Goal: Transaction & Acquisition: Purchase product/service

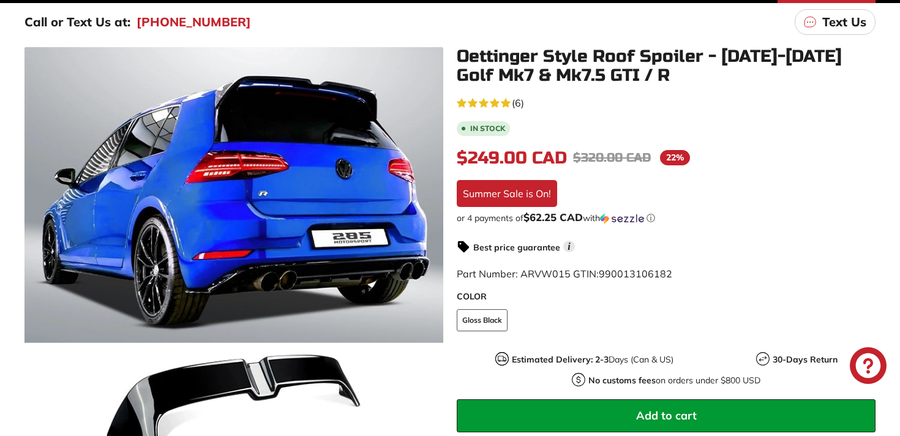
scroll to position [200, 0]
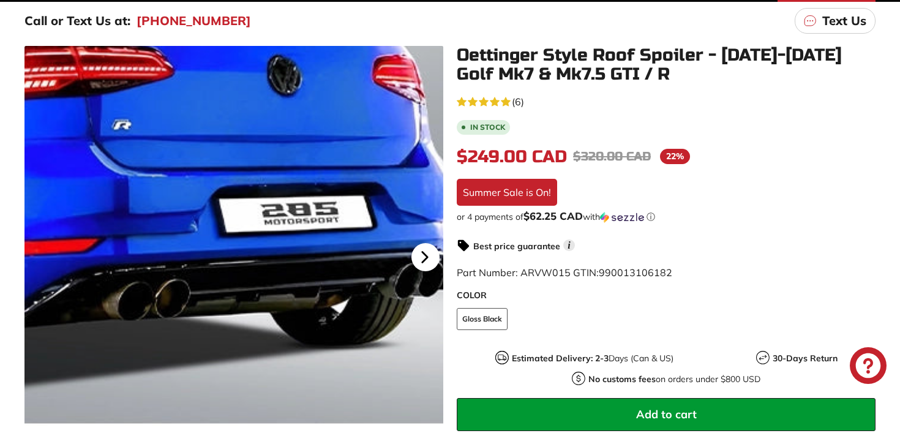
click at [420, 258] on icon at bounding box center [425, 257] width 28 height 28
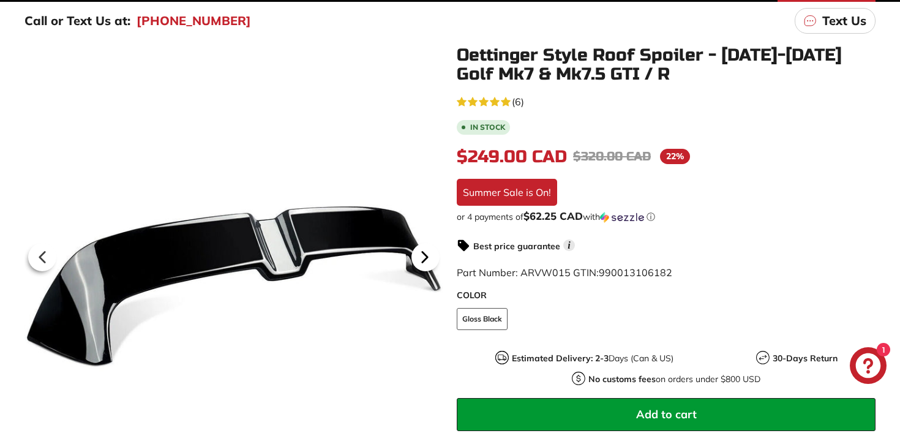
click at [422, 259] on icon at bounding box center [424, 257] width 5 height 10
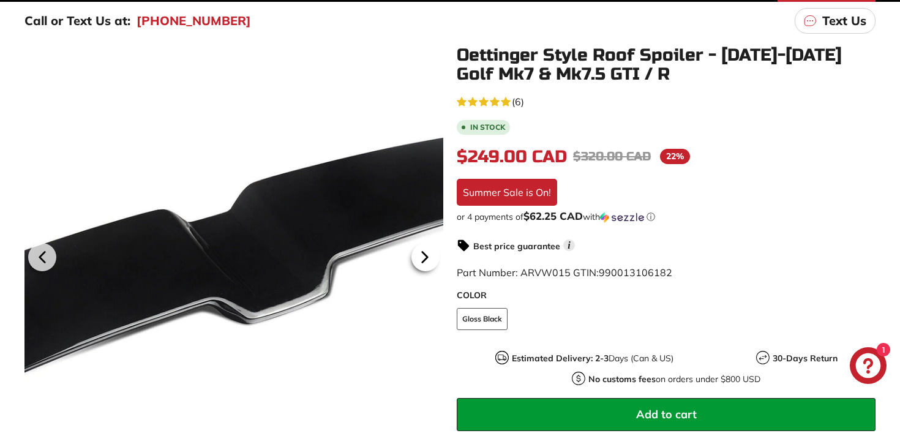
click at [423, 259] on icon at bounding box center [424, 257] width 5 height 10
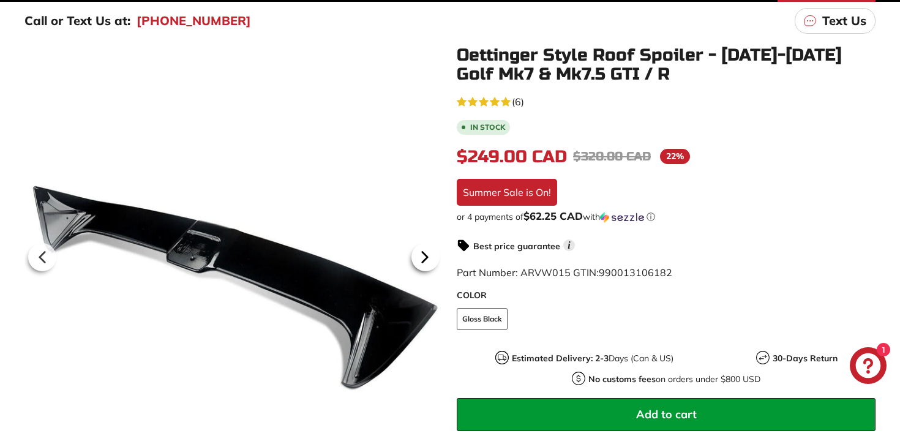
click at [423, 259] on icon at bounding box center [424, 257] width 5 height 10
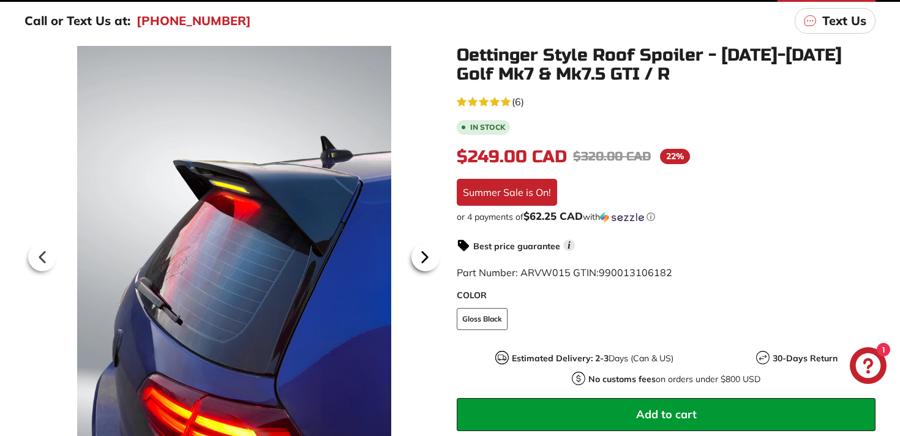
click at [423, 259] on icon at bounding box center [424, 257] width 5 height 10
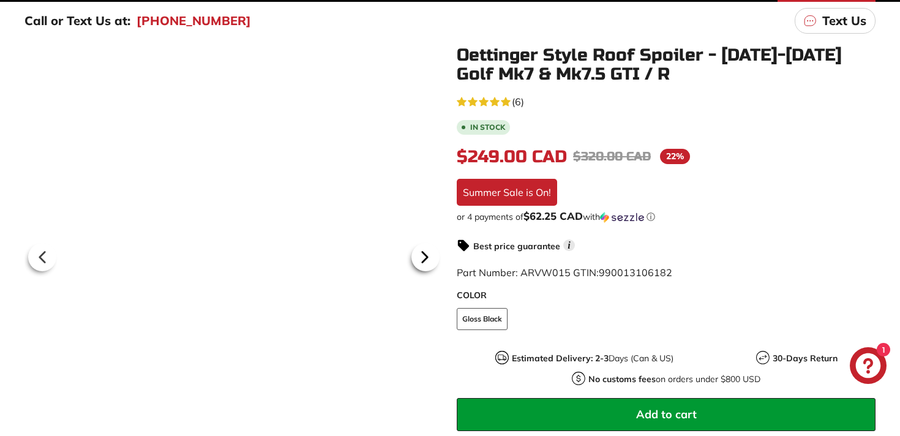
scroll to position [0, 58]
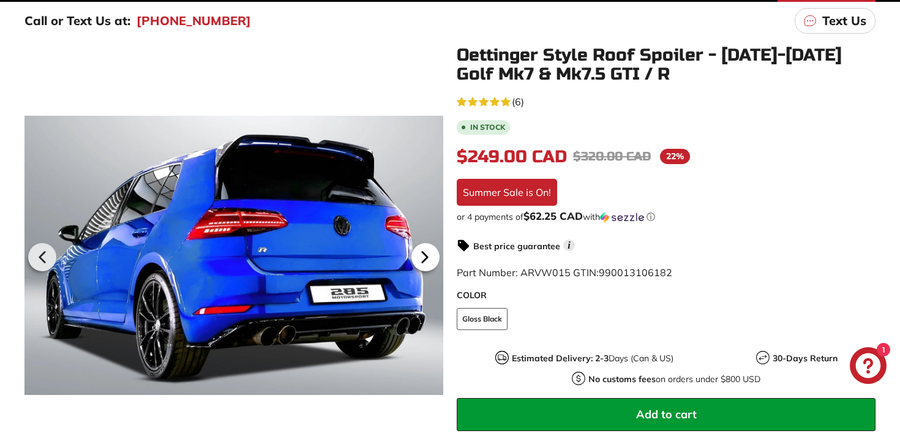
click at [423, 259] on icon at bounding box center [424, 257] width 5 height 10
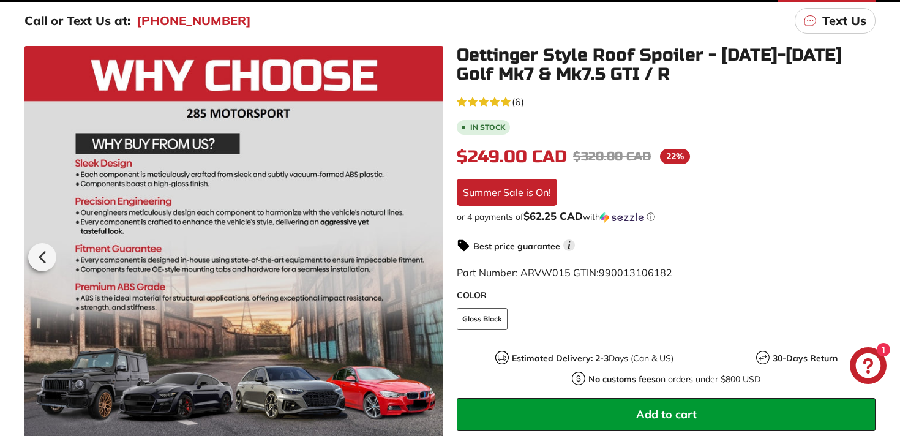
click at [423, 259] on div at bounding box center [233, 255] width 419 height 419
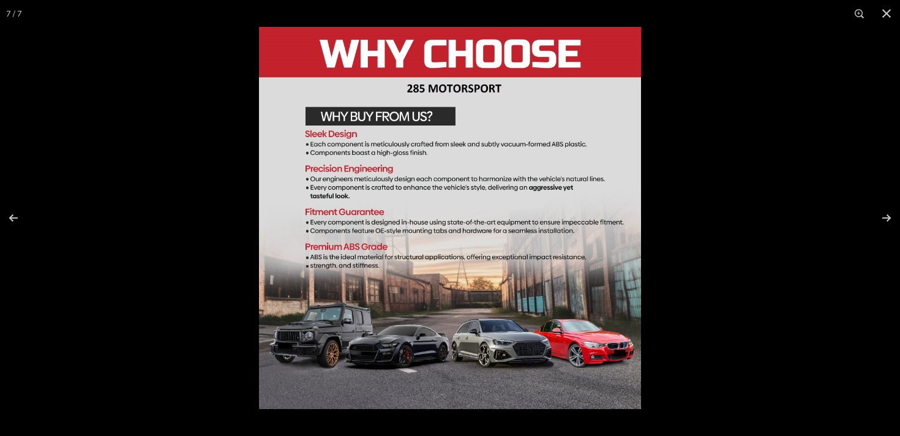
scroll to position [362, 0]
click at [886, 19] on button at bounding box center [886, 13] width 27 height 27
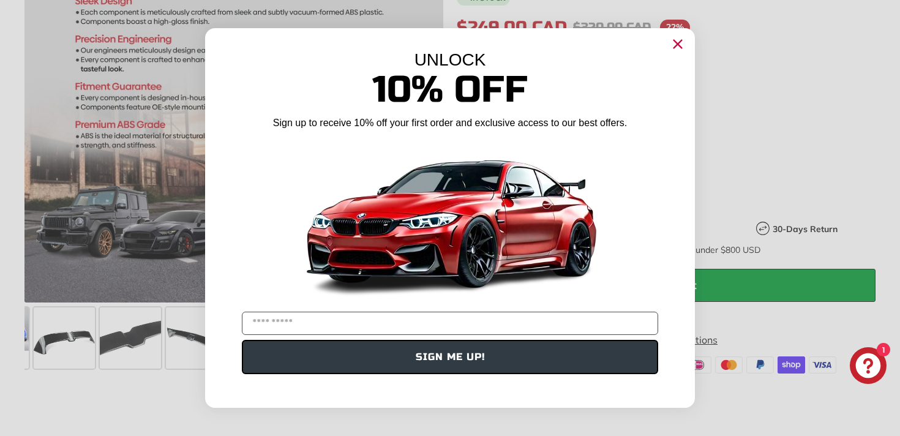
click at [678, 41] on circle "Close dialog" at bounding box center [678, 44] width 18 height 18
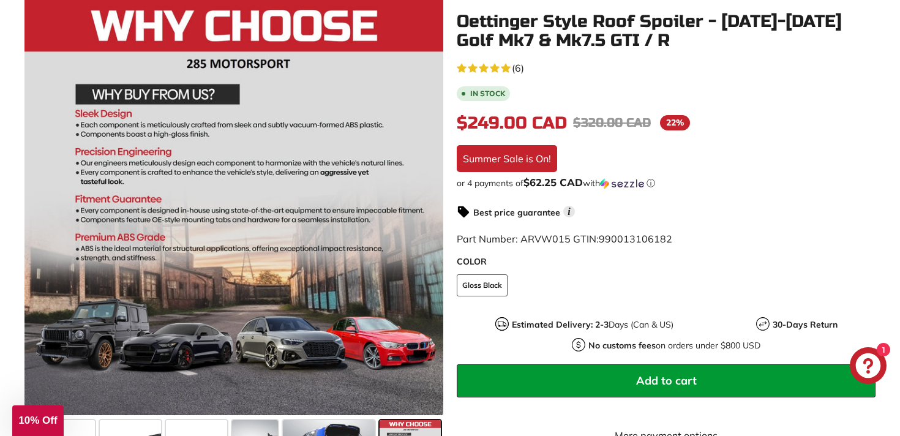
scroll to position [187, 0]
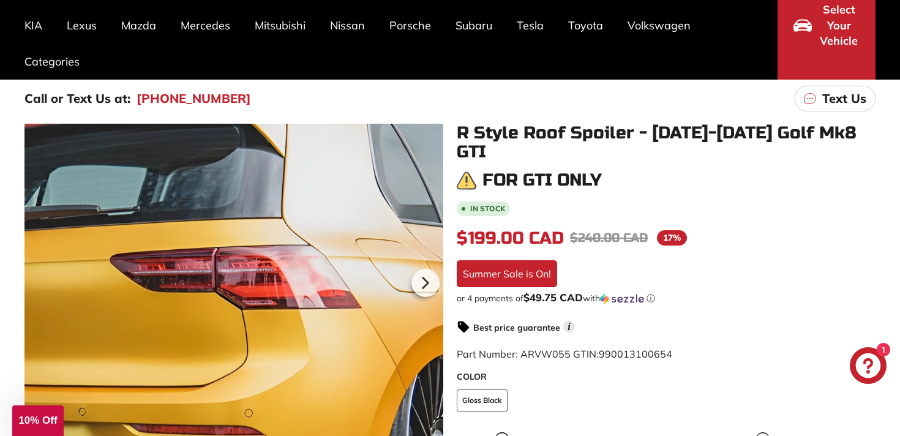
scroll to position [140, 0]
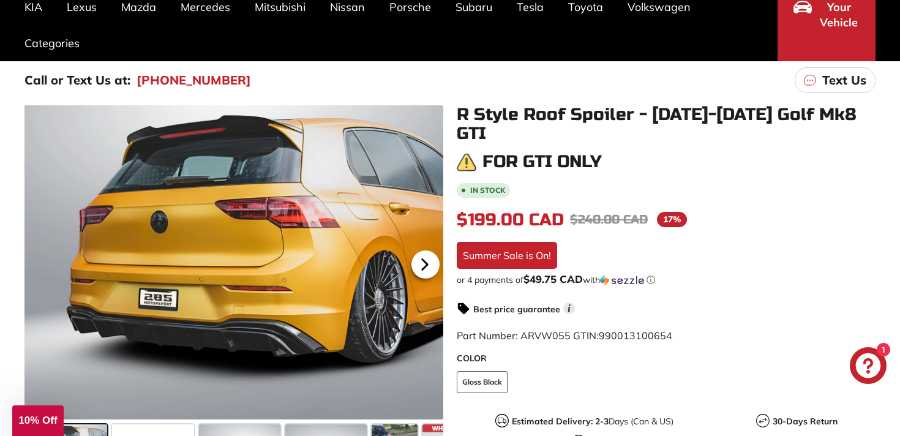
click at [426, 263] on icon at bounding box center [424, 264] width 5 height 10
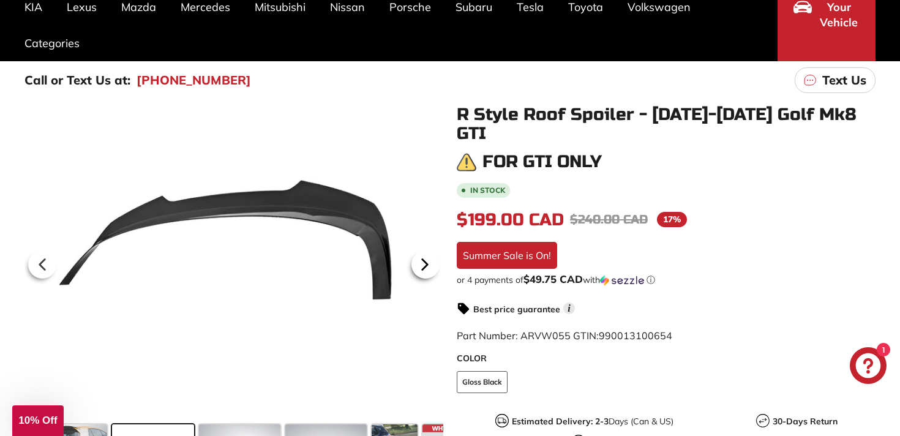
click at [426, 262] on icon at bounding box center [424, 264] width 5 height 10
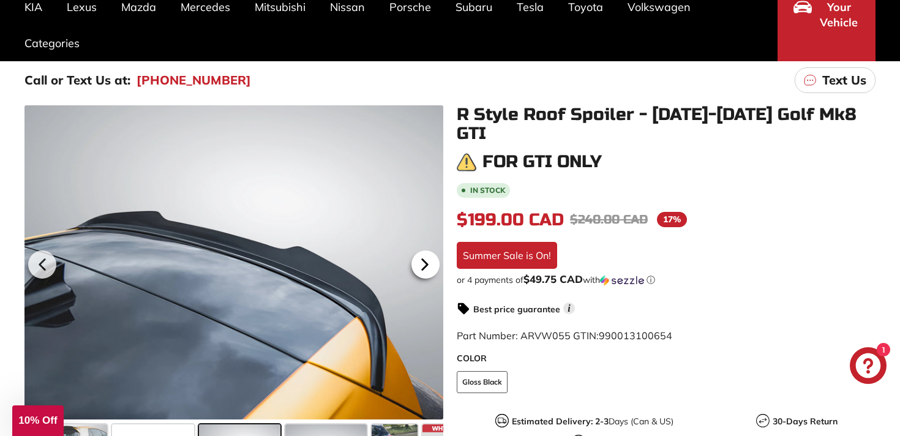
click at [426, 262] on icon at bounding box center [424, 264] width 5 height 10
